Goal: Browse casually: Explore the website without a specific task or goal

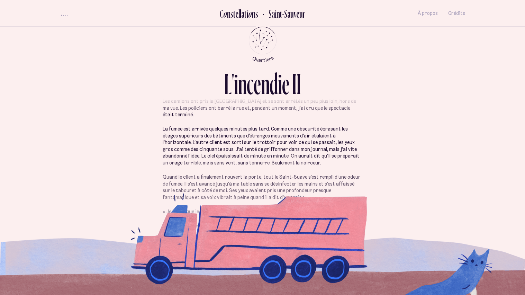
scroll to position [81, 0]
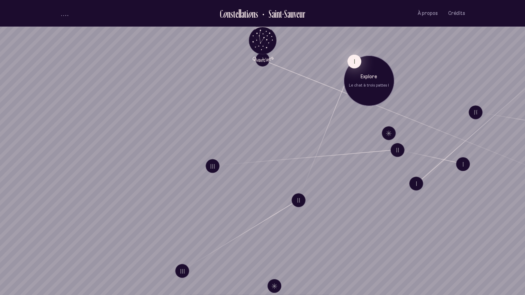
click at [354, 60] on button "I" at bounding box center [354, 61] width 14 height 14
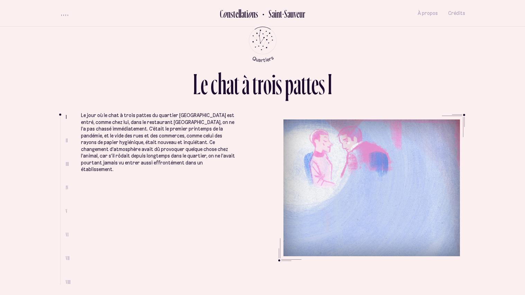
click at [66, 139] on span "II" at bounding box center [67, 140] width 2 height 6
click at [68, 140] on li "II" at bounding box center [68, 140] width 5 height 6
drag, startPoint x: 98, startPoint y: 216, endPoint x: 82, endPoint y: 197, distance: 24.5
click at [82, 197] on li "Le jour où le chat à trois pattes du quartier [GEOGRAPHIC_DATA] est entré, comm…" at bounding box center [158, 221] width 154 height 266
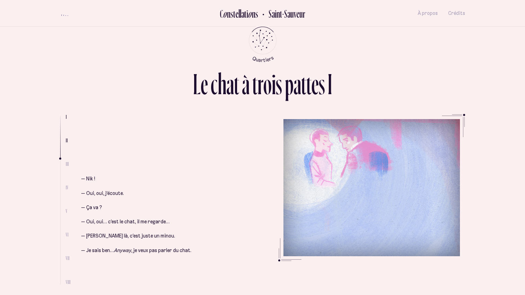
scroll to position [475, 0]
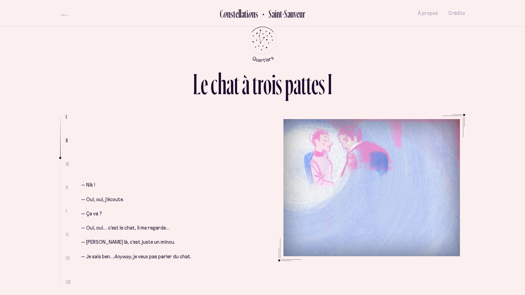
click at [68, 140] on li "II" at bounding box center [68, 140] width 5 height 6
click at [65, 142] on ul at bounding box center [63, 200] width 6 height 169
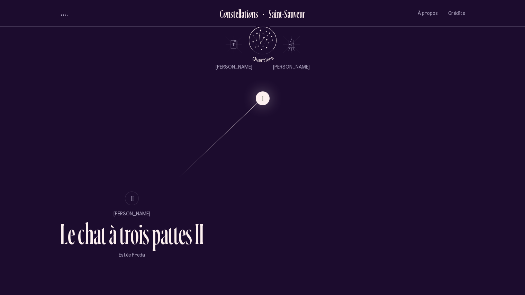
scroll to position [439, 0]
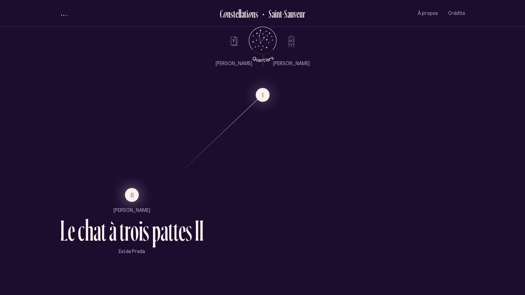
click at [129, 196] on button "II" at bounding box center [132, 195] width 14 height 14
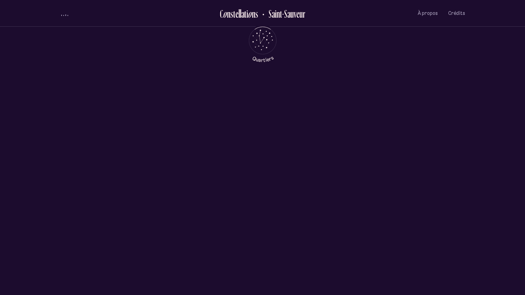
scroll to position [0, 0]
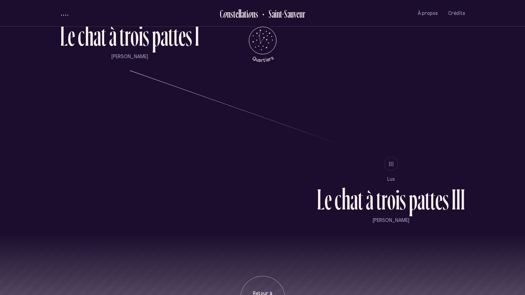
scroll to position [634, 0]
click at [395, 167] on button "III" at bounding box center [391, 163] width 14 height 14
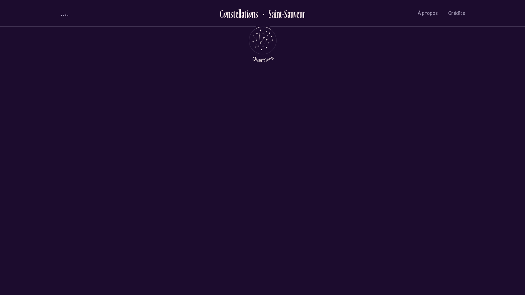
scroll to position [0, 0]
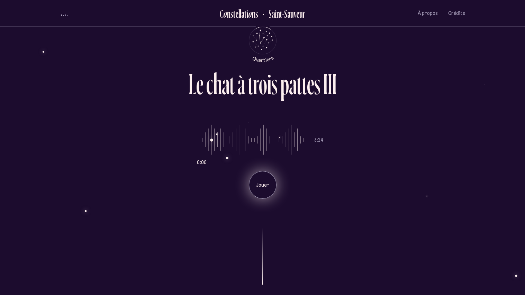
click at [264, 186] on p "Jouer" at bounding box center [262, 185] width 17 height 7
drag, startPoint x: 269, startPoint y: 185, endPoint x: 327, endPoint y: 188, distance: 57.8
click at [327, 188] on div "0:00 3:24 Jouer" at bounding box center [262, 156] width 405 height 85
click at [56, 138] on div "L e c h a t à t r o i s p a t t e s I I I 0:00 3:24 Jouer" at bounding box center [262, 147] width 415 height 295
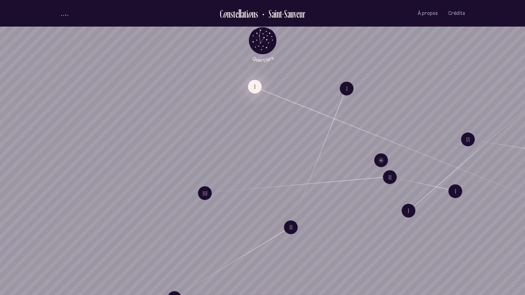
click at [254, 89] on button "I" at bounding box center [255, 87] width 14 height 14
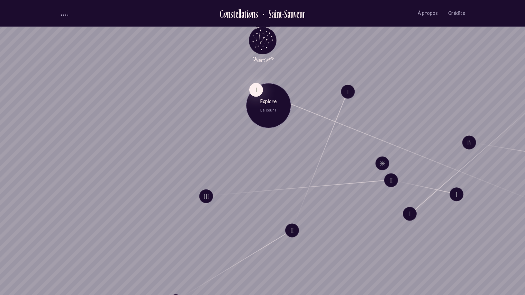
click at [271, 113] on div "Explore La cour I" at bounding box center [268, 105] width 45 height 45
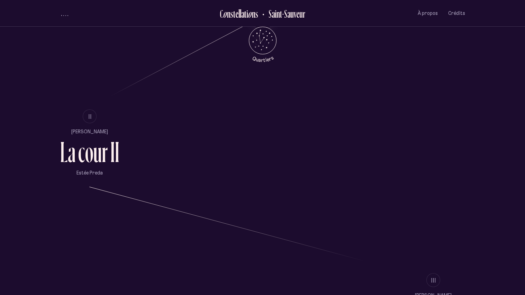
scroll to position [516, 0]
click at [86, 120] on button "II" at bounding box center [90, 118] width 14 height 14
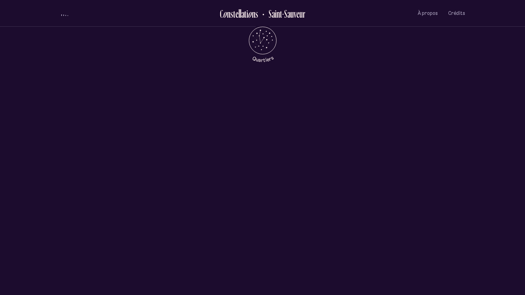
scroll to position [0, 0]
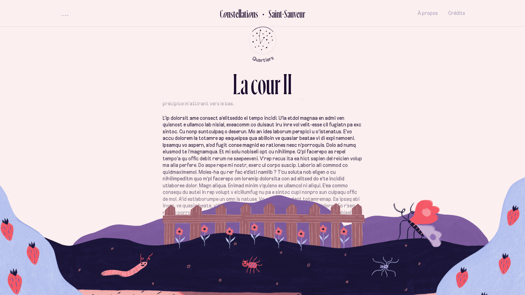
scroll to position [72, 0]
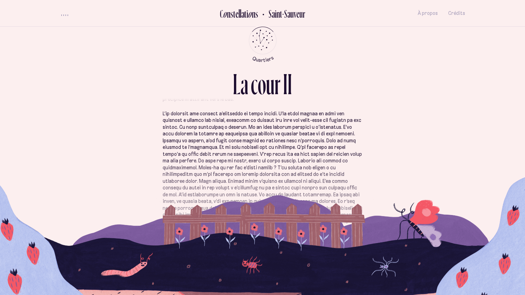
click at [194, 207] on p at bounding box center [263, 231] width 200 height 243
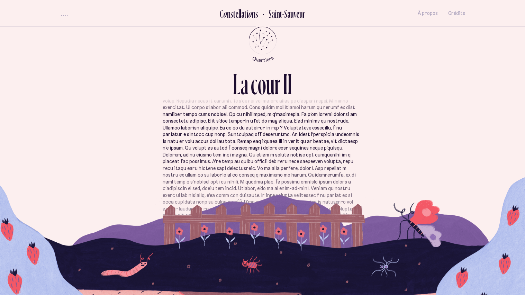
scroll to position [193, 0]
click at [71, 248] on div "En novembre dernier, mon conjoint et moi avons acheté une maison dans [GEOGRAPH…" at bounding box center [262, 188] width 405 height 191
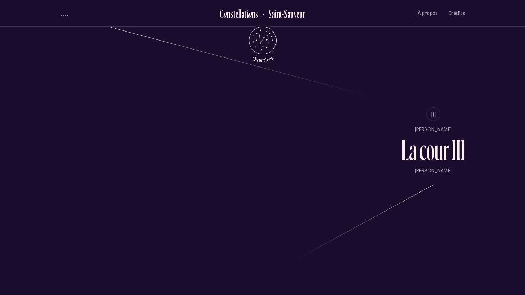
scroll to position [683, 0]
click at [437, 117] on button "III" at bounding box center [433, 115] width 14 height 14
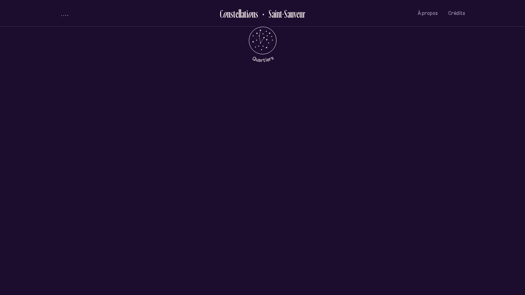
scroll to position [0, 0]
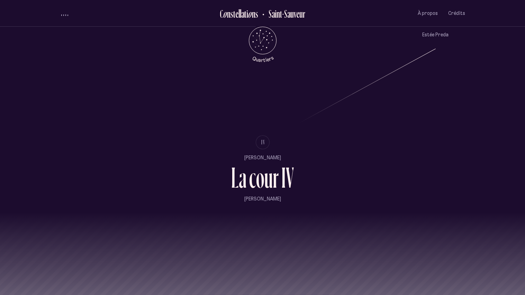
scroll to position [825, 0]
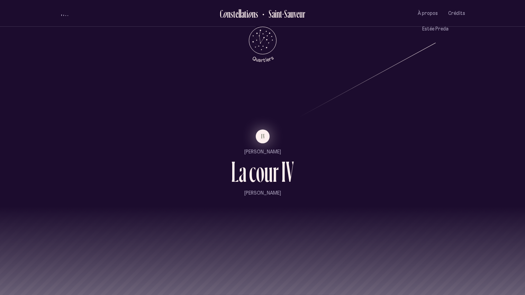
click at [262, 141] on button "IV" at bounding box center [263, 136] width 14 height 14
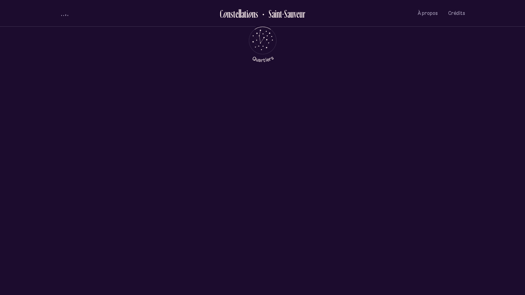
scroll to position [0, 0]
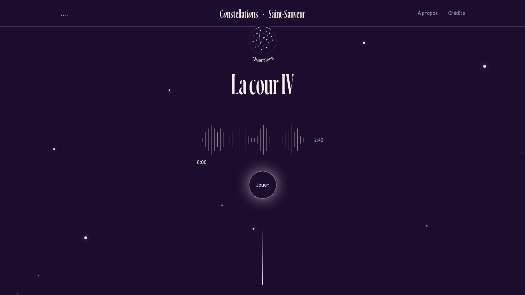
click at [265, 188] on div "Jouer" at bounding box center [263, 185] width 28 height 28
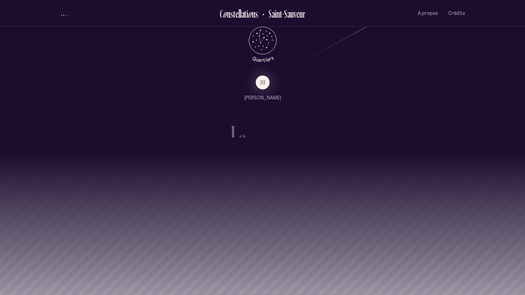
scroll to position [884, 0]
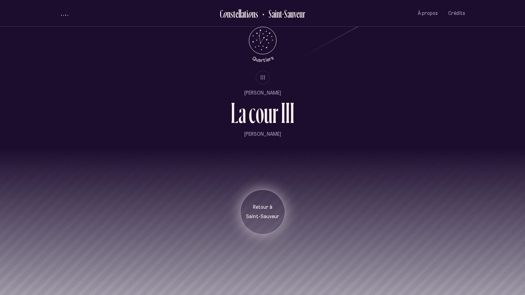
click at [267, 205] on p "Retour à" at bounding box center [262, 207] width 35 height 7
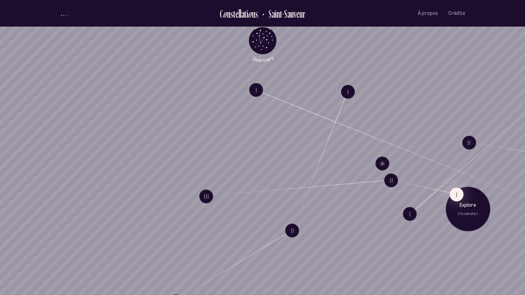
click at [464, 205] on p "Explore" at bounding box center [467, 204] width 35 height 7
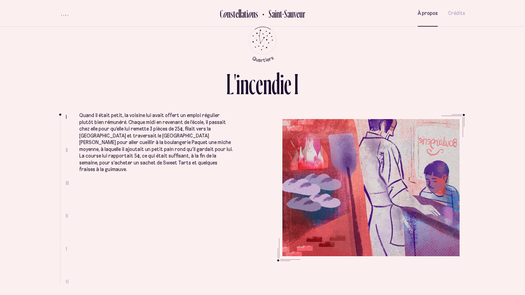
click at [431, 13] on span "À propos" at bounding box center [428, 13] width 20 height 6
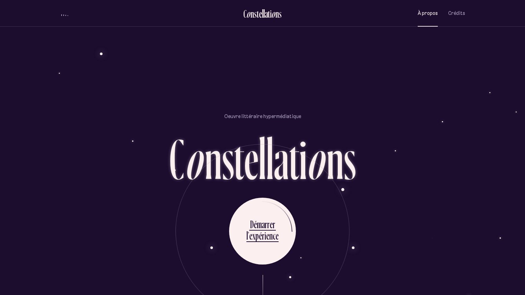
scroll to position [665, 0]
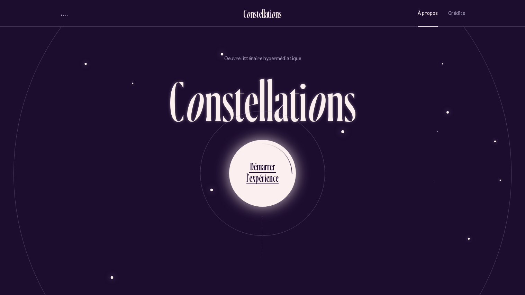
click at [264, 174] on div "l ’ e x p é r i e n c e" at bounding box center [262, 179] width 32 height 16
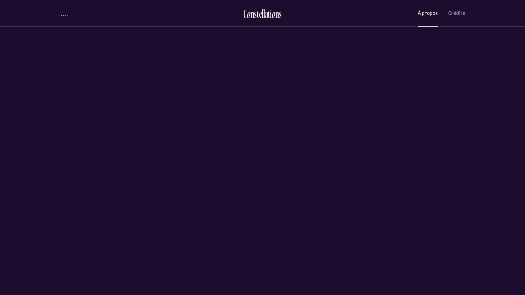
scroll to position [0, 0]
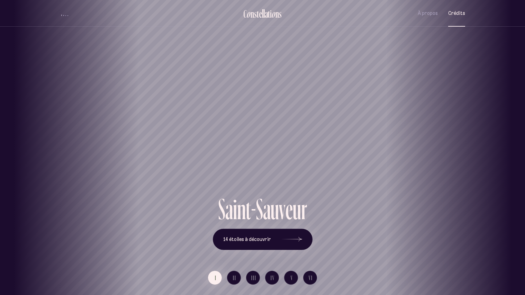
click at [456, 19] on button "Crédits" at bounding box center [456, 13] width 17 height 16
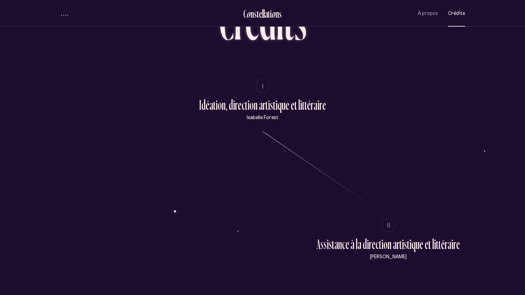
scroll to position [34, 0]
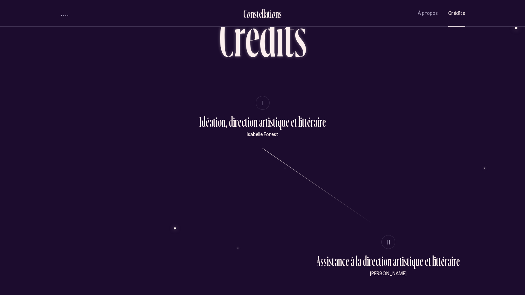
click at [263, 105] on span "I" at bounding box center [263, 103] width 2 height 6
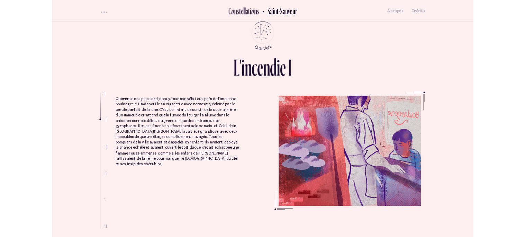
scroll to position [259, 0]
